Goal: Obtain resource: Obtain resource

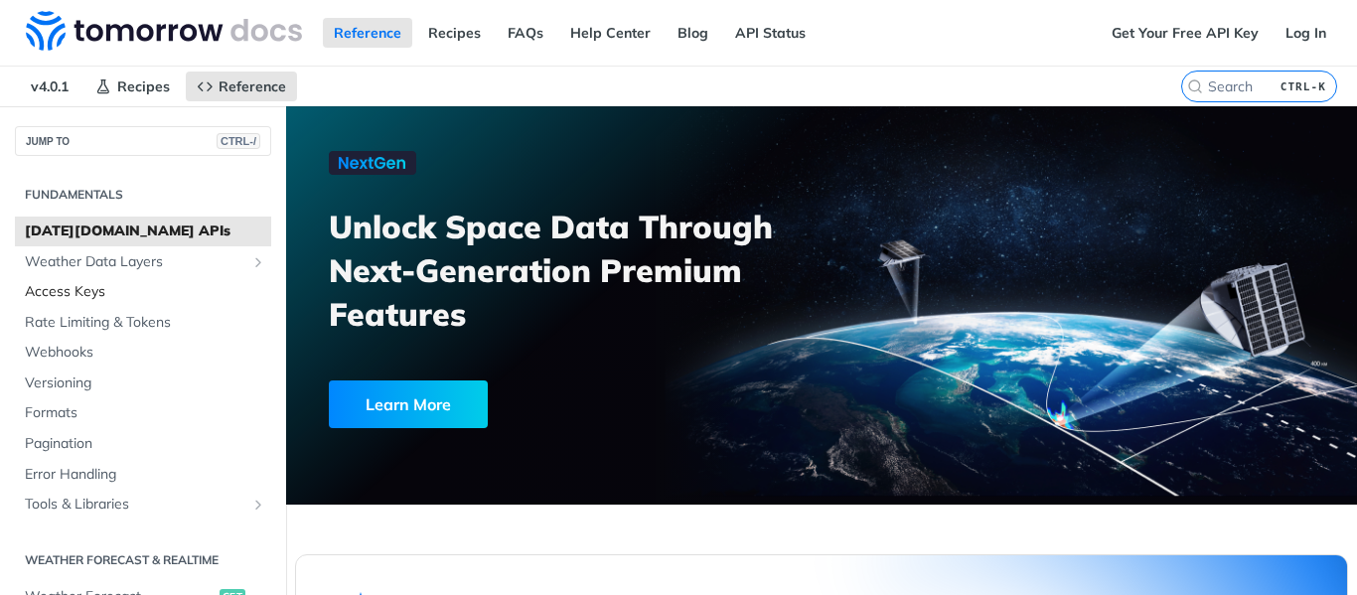
click at [102, 289] on span "Access Keys" at bounding box center [145, 292] width 241 height 20
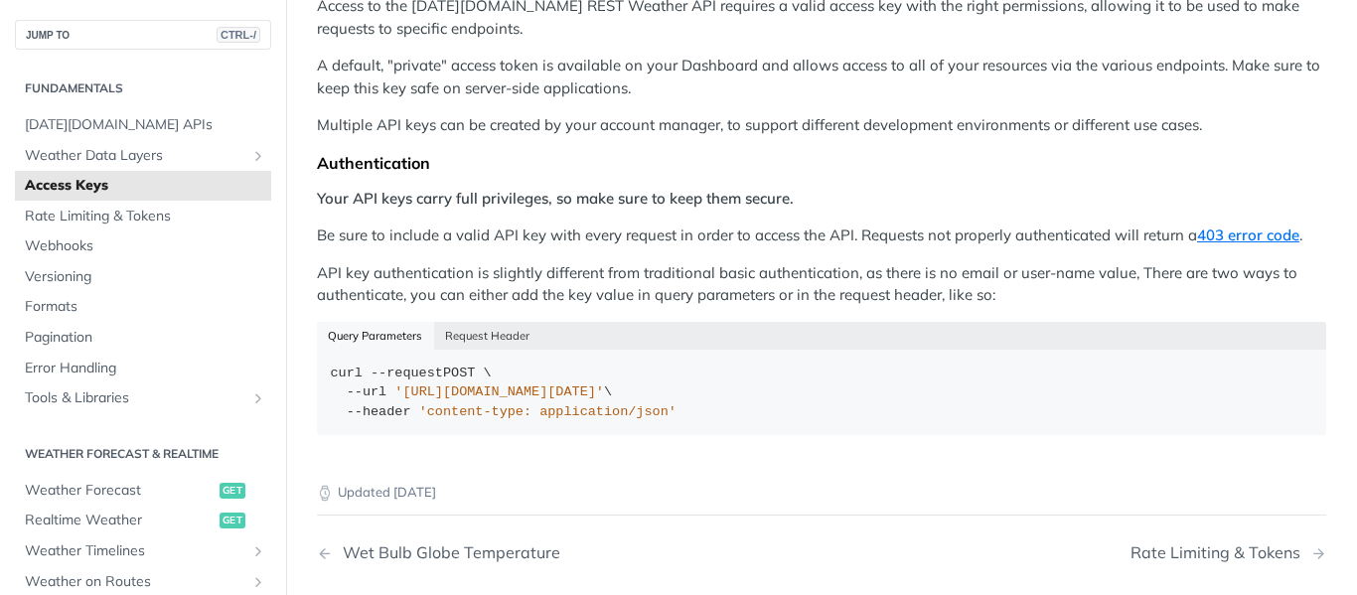
scroll to position [275, 0]
click at [491, 349] on button "Request Header" at bounding box center [487, 337] width 107 height 28
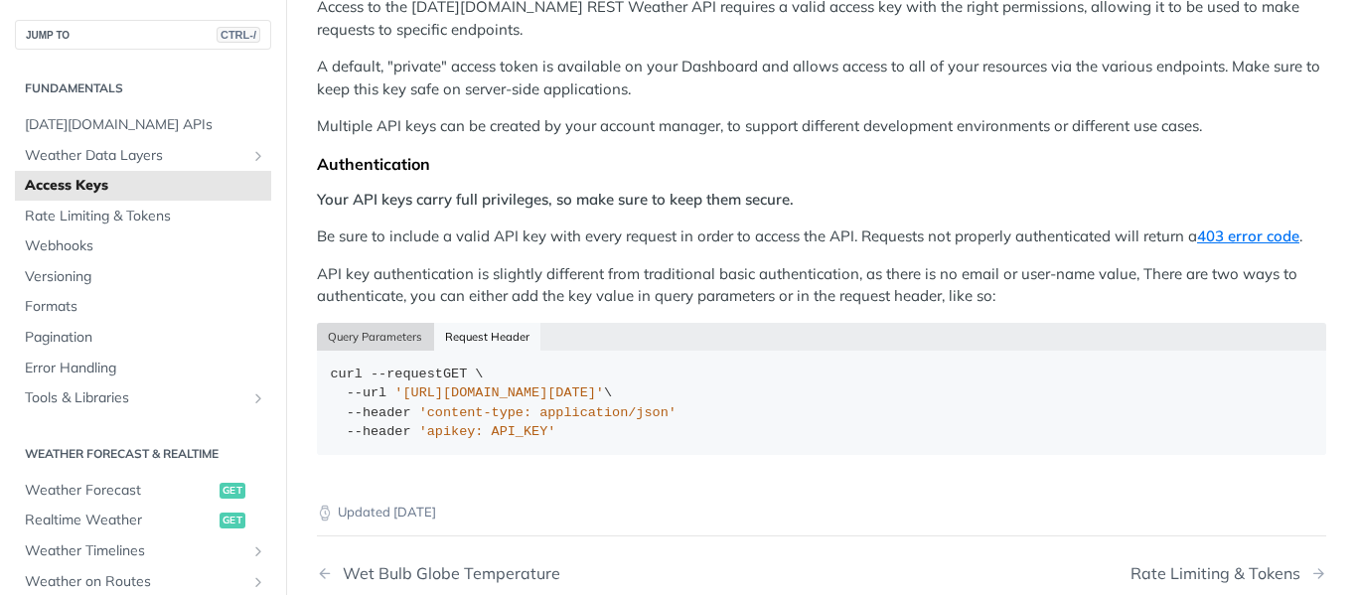
click at [370, 335] on button "Query Parameters" at bounding box center [375, 337] width 117 height 28
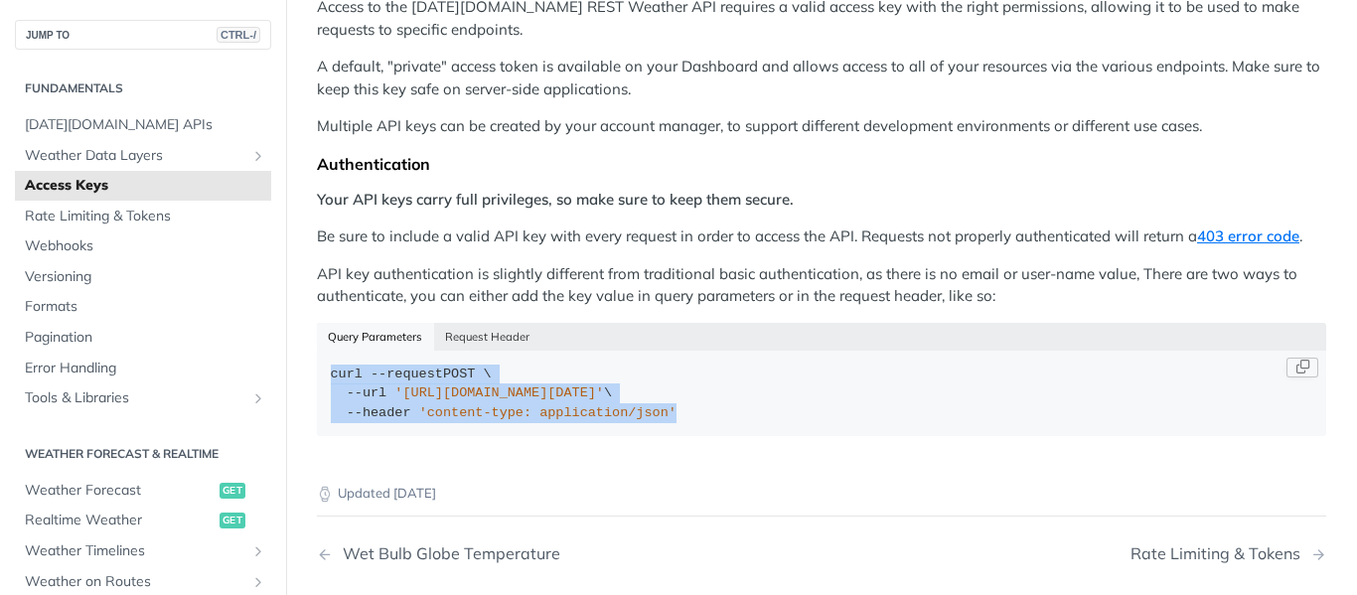
drag, startPoint x: 324, startPoint y: 369, endPoint x: 682, endPoint y: 418, distance: 361.1
click at [682, 418] on code "curl --request POST \ --url '[URL][DOMAIN_NAME][DATE]' \ --header 'content-type…" at bounding box center [821, 393] width 1009 height 85
click at [682, 418] on div "curl --request POST \ --url '[URL][DOMAIN_NAME][DATE]' \ --header 'content-type…" at bounding box center [822, 394] width 983 height 59
drag, startPoint x: 331, startPoint y: 375, endPoint x: 655, endPoint y: 418, distance: 326.8
click at [655, 418] on div "curl --request POST \ --url '[URL][DOMAIN_NAME][DATE]' \ --header 'content-type…" at bounding box center [822, 394] width 983 height 59
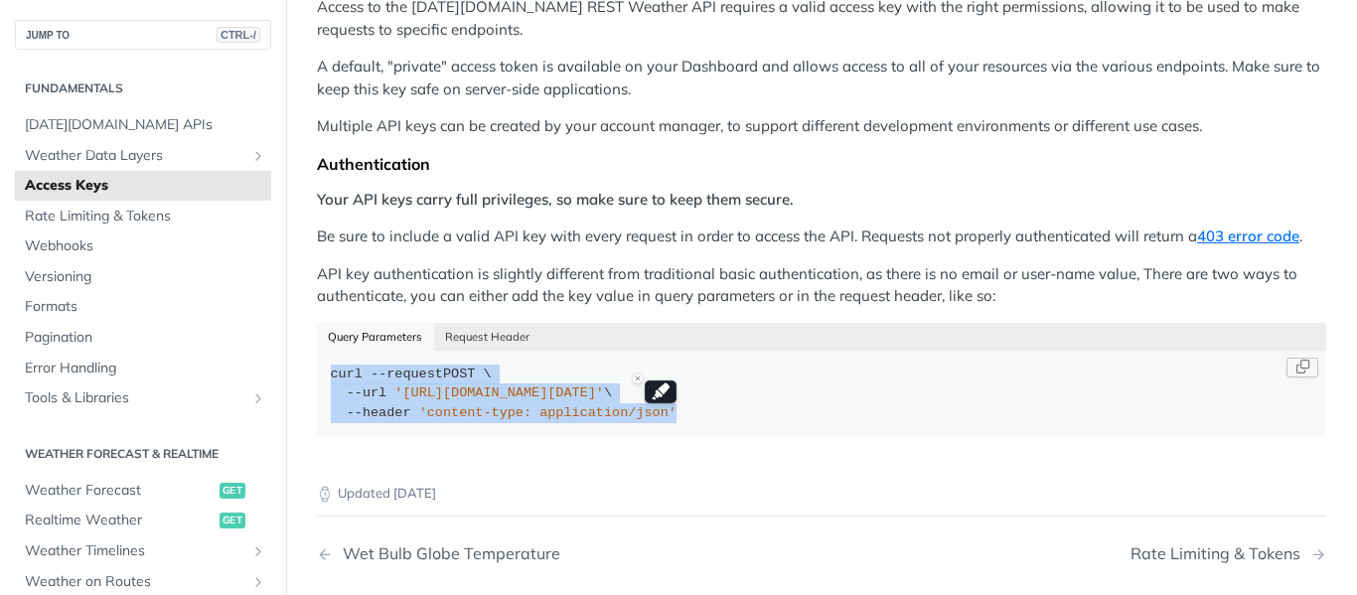
copy div "curl --request POST \ --url '[URL][DOMAIN_NAME][DATE]' \ --header 'content-type…"
click at [655, 418] on div "curl --request POST \ --url '[URL][DOMAIN_NAME][DATE]' \ --header 'content-type…" at bounding box center [822, 394] width 983 height 59
drag, startPoint x: 333, startPoint y: 375, endPoint x: 682, endPoint y: 414, distance: 351.0
click at [682, 414] on div "curl --request POST \ --url '[URL][DOMAIN_NAME][DATE]' \ --header 'content-type…" at bounding box center [822, 394] width 983 height 59
copy div "curl --request POST \ --url '[URL][DOMAIN_NAME][DATE]' \ --header 'content-type…"
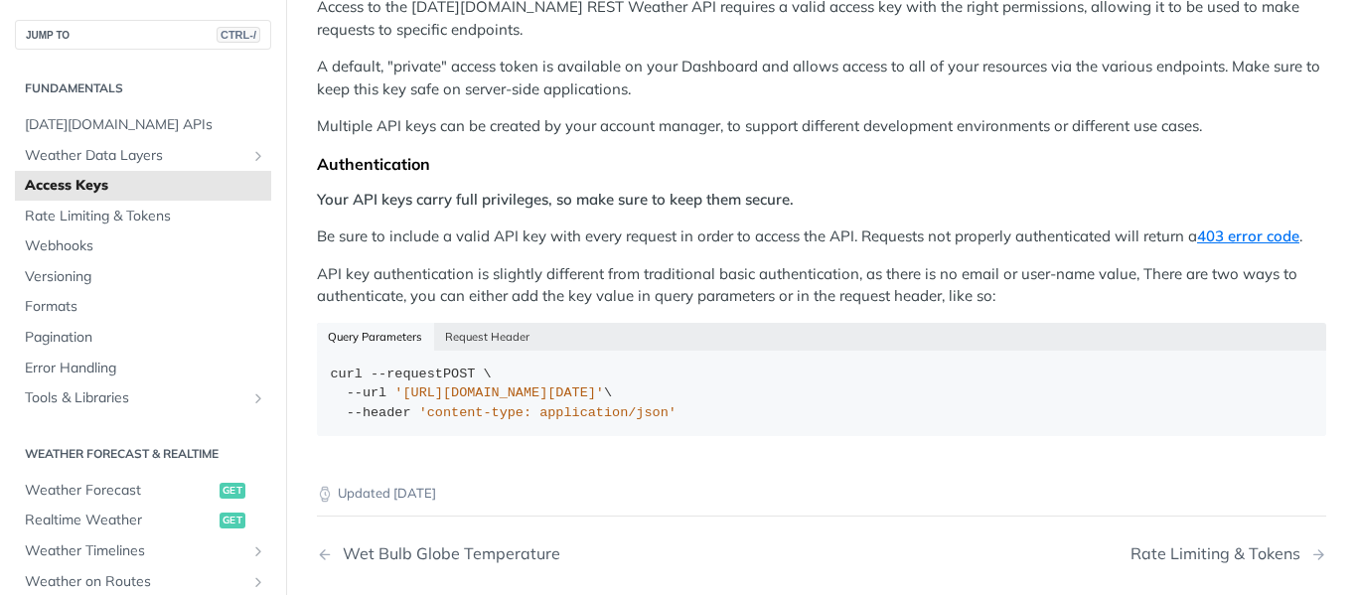
click at [485, 314] on div "Permissions Access to the [DATE][DOMAIN_NAME] REST Weather API requires a valid…" at bounding box center [821, 205] width 1009 height 489
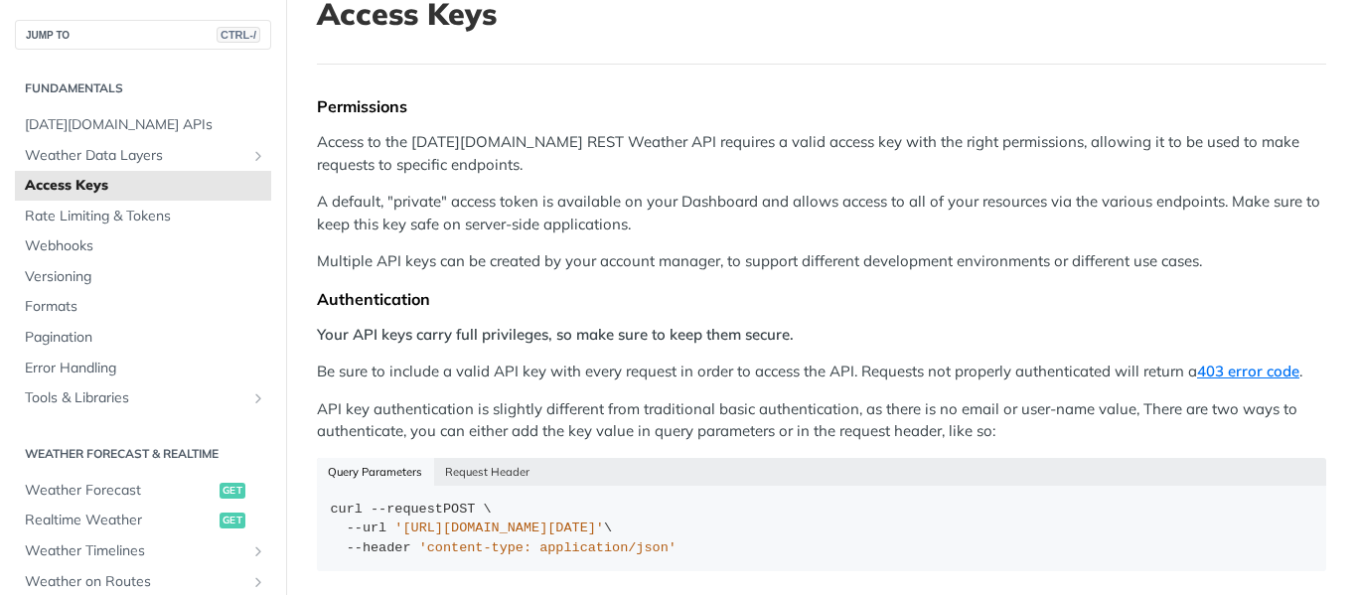
scroll to position [0, 0]
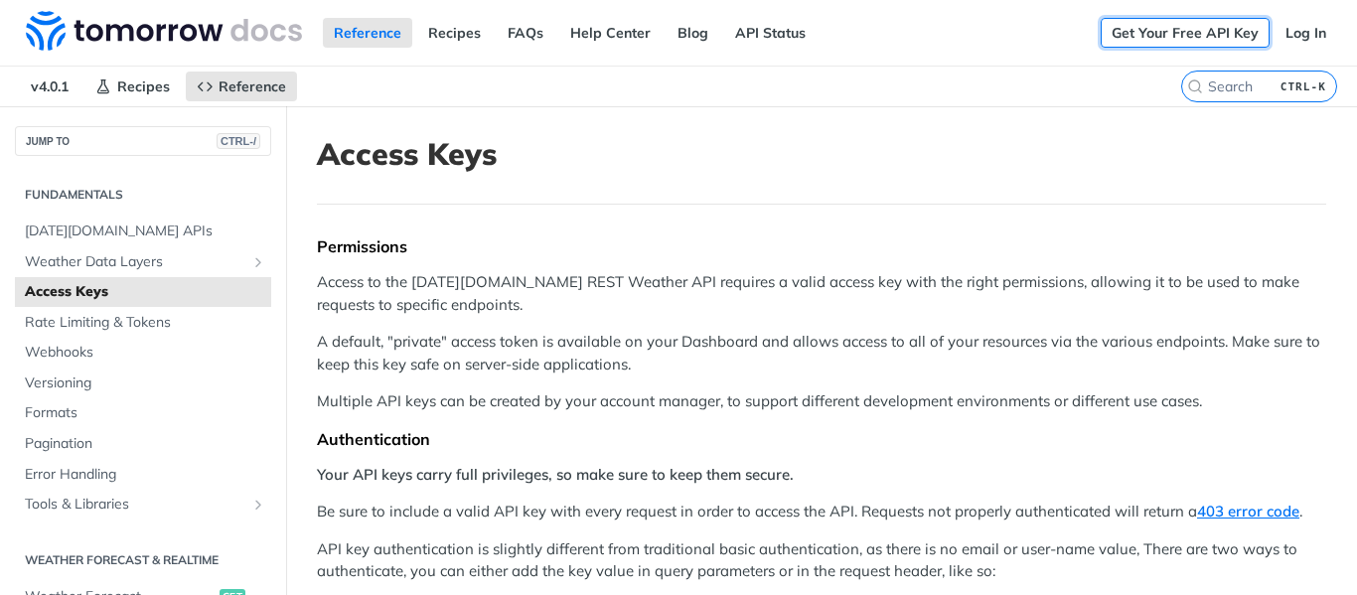
click at [1197, 28] on link "Get Your Free API Key" at bounding box center [1185, 33] width 169 height 30
